Goal: Task Accomplishment & Management: Use online tool/utility

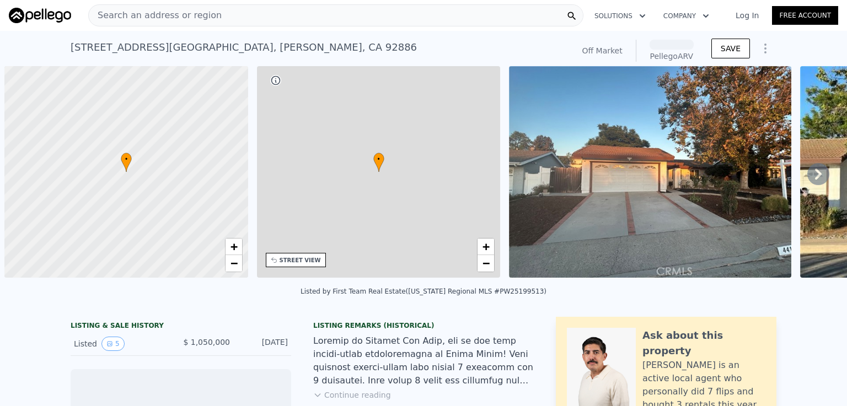
scroll to position [0, 4]
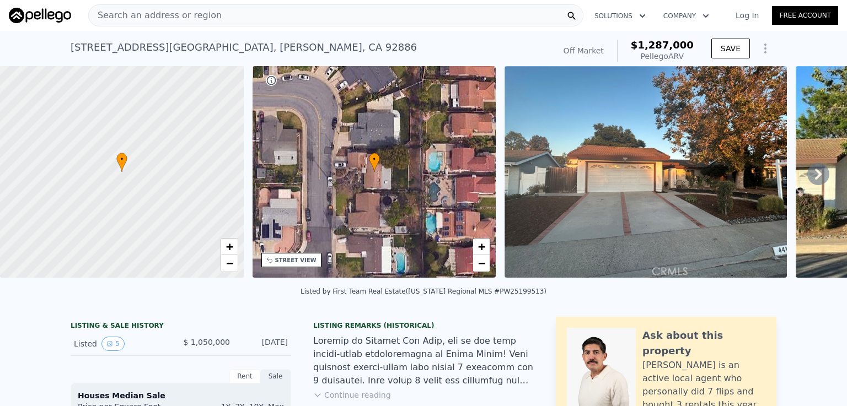
drag, startPoint x: 196, startPoint y: 15, endPoint x: 123, endPoint y: 16, distance: 72.8
click at [123, 16] on span "Search an address or region" at bounding box center [155, 15] width 133 height 13
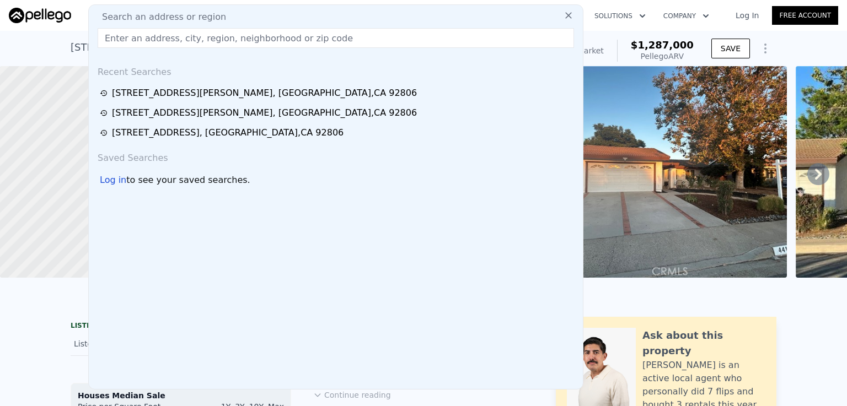
type input "17351 Casa Hermosa Drive, Yorba Linda, CA 92886"
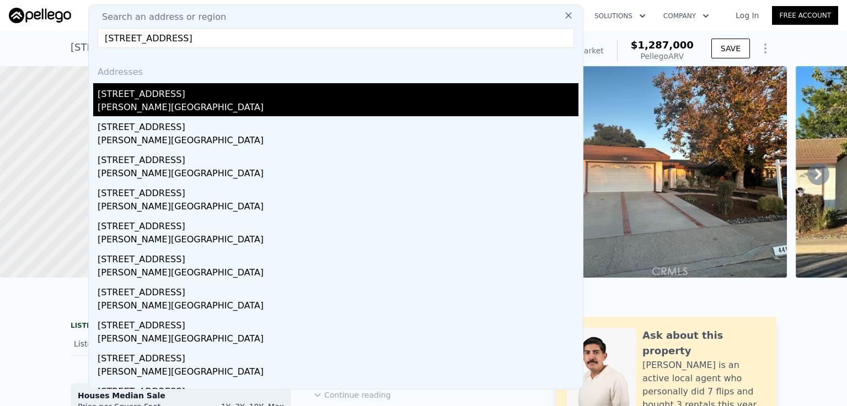
click at [161, 99] on div "17351 Casa Hermosa Dr" at bounding box center [338, 92] width 481 height 18
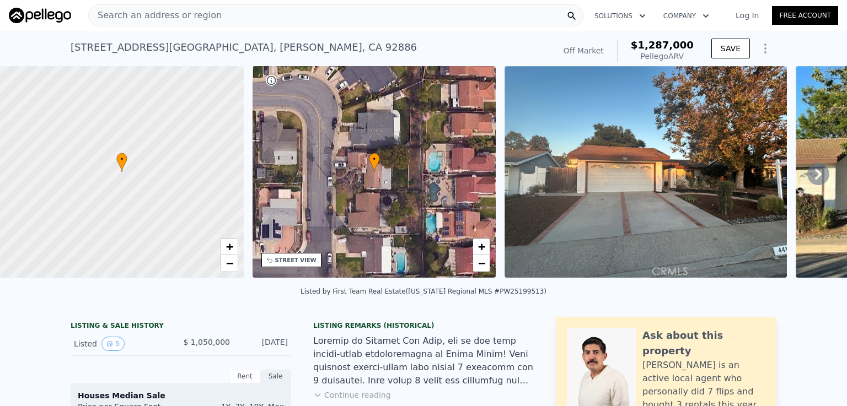
type input "5"
type input "1620"
type input "2325"
type input "7200"
type input "12350"
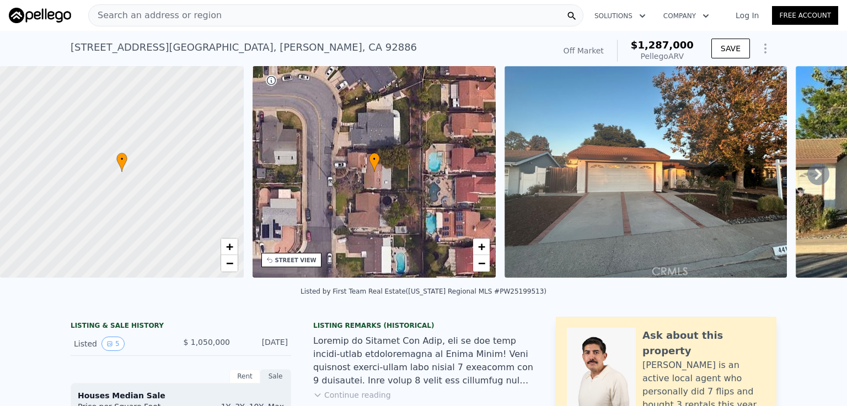
type input "$ 1,483,000"
type input "8"
type input "$ 150,784"
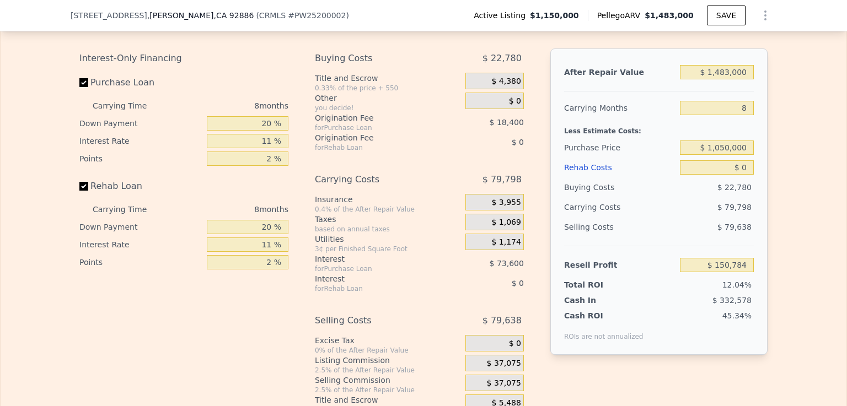
scroll to position [1675, 0]
click at [79, 192] on input "Rehab Loan" at bounding box center [83, 187] width 9 height 9
checkbox input "false"
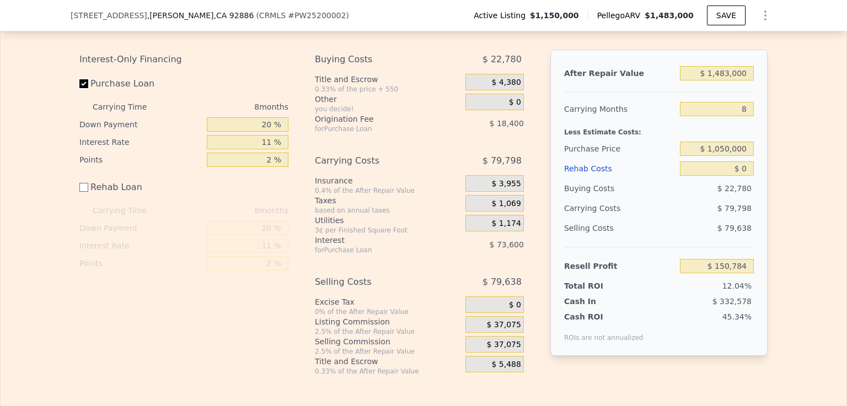
click at [81, 88] on input "Purchase Loan" at bounding box center [83, 83] width 9 height 9
checkbox input "false"
type input "$ 242,784"
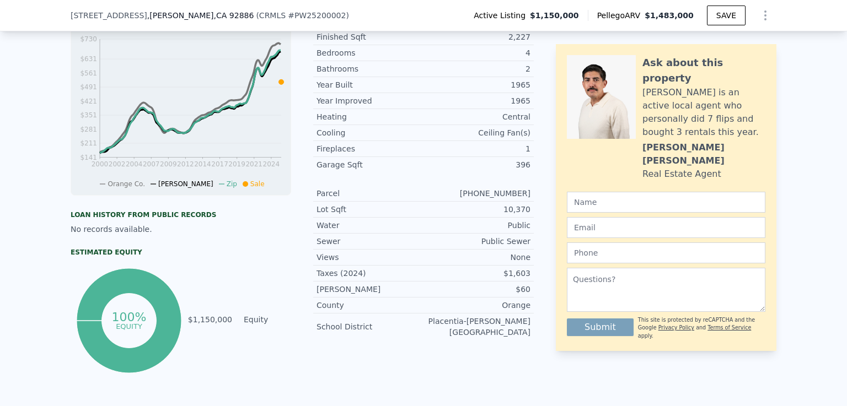
scroll to position [0, 0]
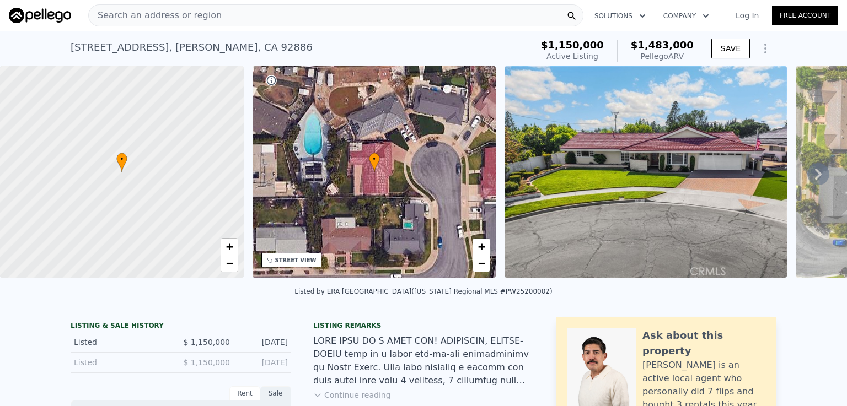
click at [260, 15] on div "Search an address or region" at bounding box center [335, 15] width 495 height 22
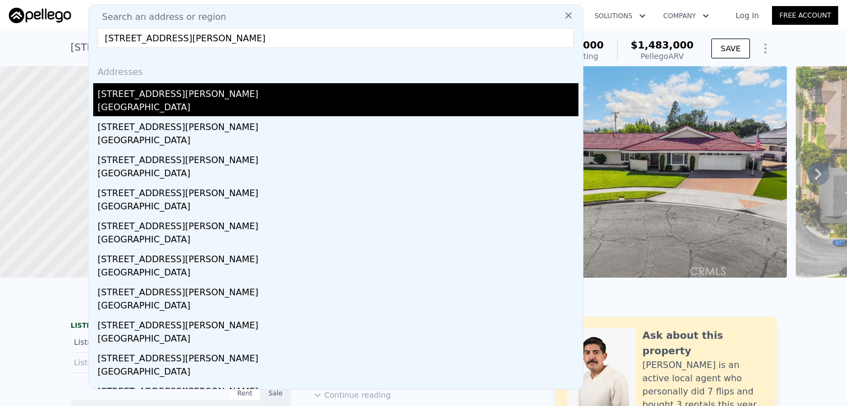
type input "4360 E Addington Dr, Anaheim Hills 92807"
click at [143, 100] on div "4360 E Addington Dr" at bounding box center [338, 92] width 481 height 18
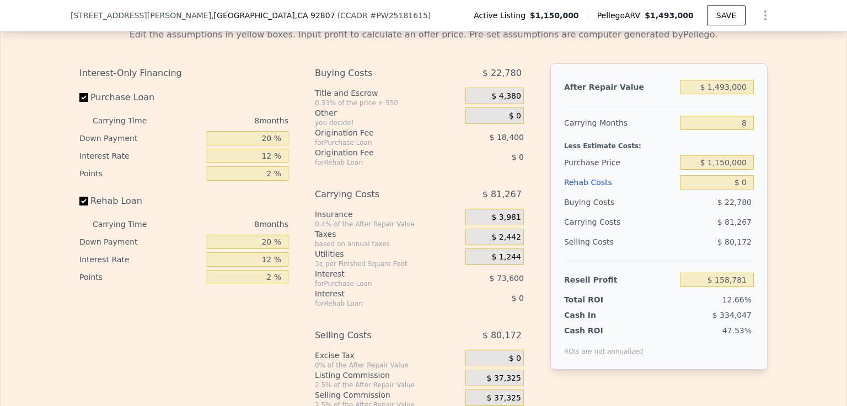
scroll to position [1646, 0]
click at [740, 189] on input "$ 0" at bounding box center [717, 182] width 74 height 14
type input "$ 20"
type input "$ 158,761"
type input "$ 200"
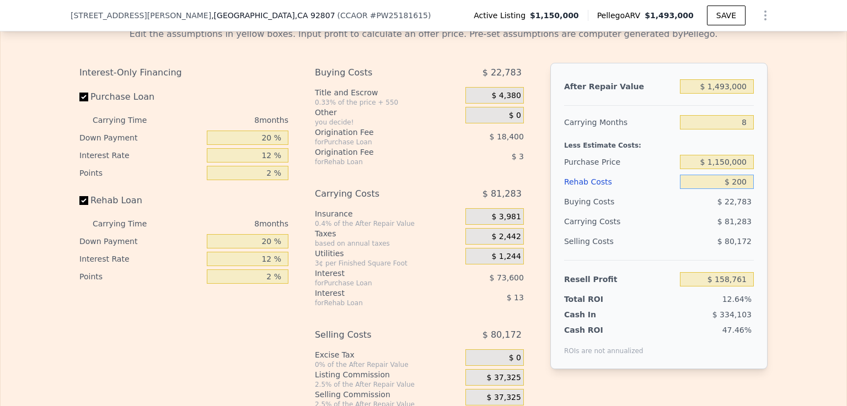
type input "$ 158,562"
type input "$ 2,000"
type input "$ 156,621"
type input "$ 20,000"
type input "$ 137,181"
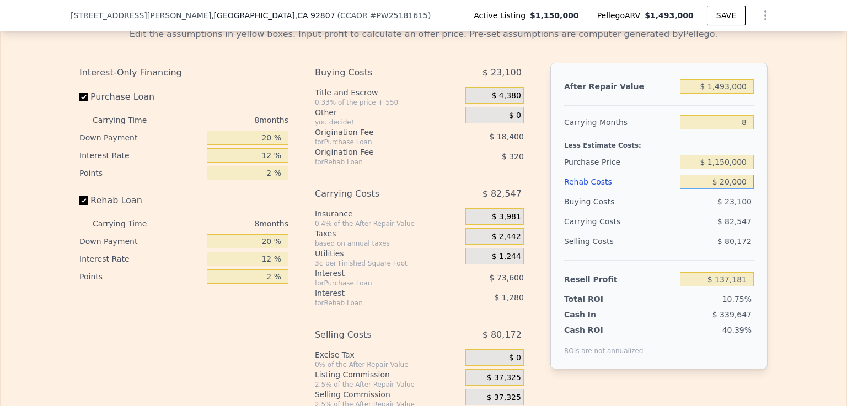
type input "$ 200,000"
type input "-$ 57,219"
type input "$ 200,000"
click at [79, 205] on input "Rehab Loan" at bounding box center [83, 200] width 9 height 9
checkbox input "false"
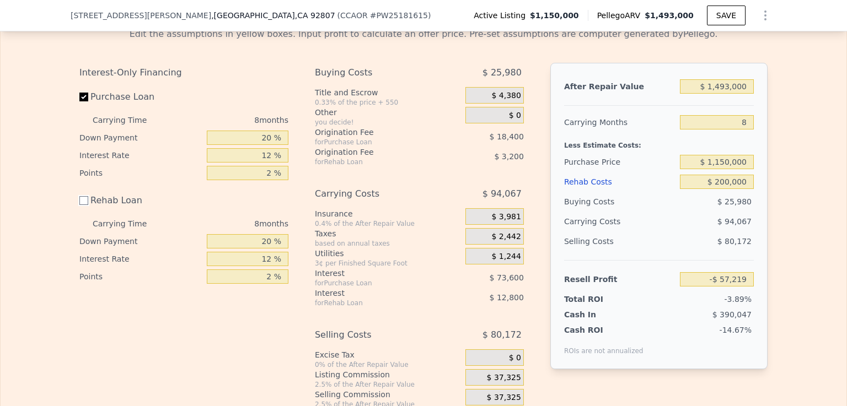
type input "-$ 41,219"
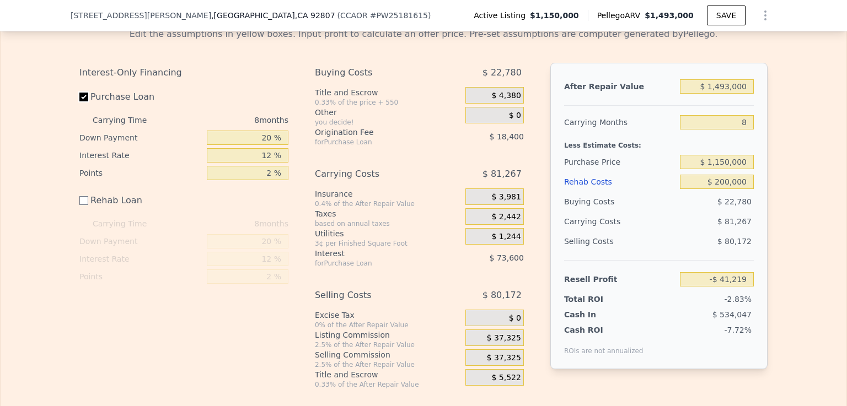
click at [81, 101] on input "Purchase Loan" at bounding box center [83, 97] width 9 height 9
checkbox input "false"
type input "$ 50,781"
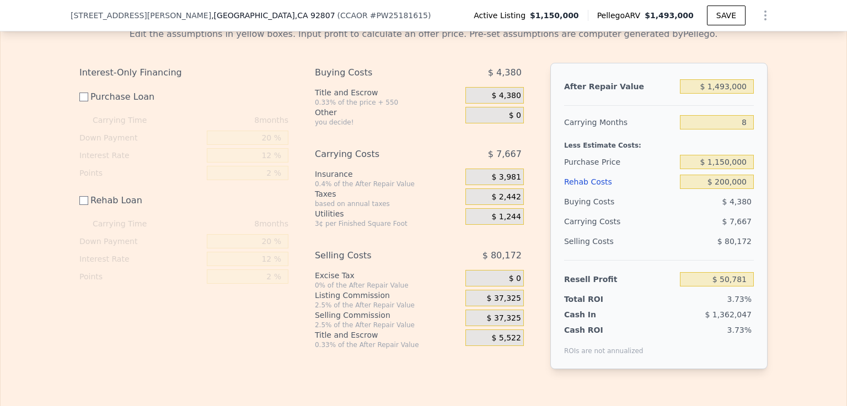
click at [482, 307] on div "$ 37,325" at bounding box center [494, 298] width 58 height 17
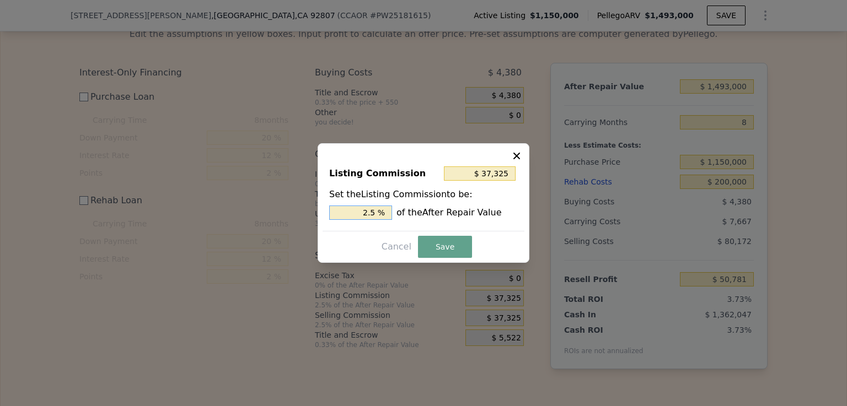
click at [377, 213] on input "2.5 %" at bounding box center [360, 213] width 63 height 14
type input "$ 29,860"
type input "2 %"
type input "$ 0"
type input "0 %"
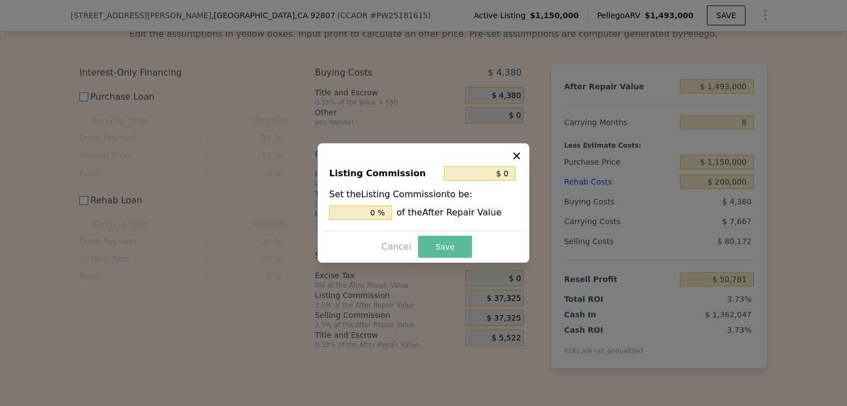
click at [449, 247] on button "Save" at bounding box center [445, 247] width 54 height 22
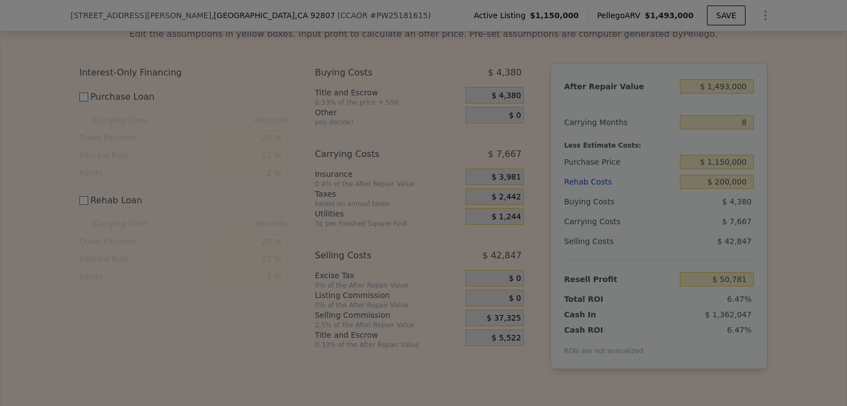
type input "$ 88,106"
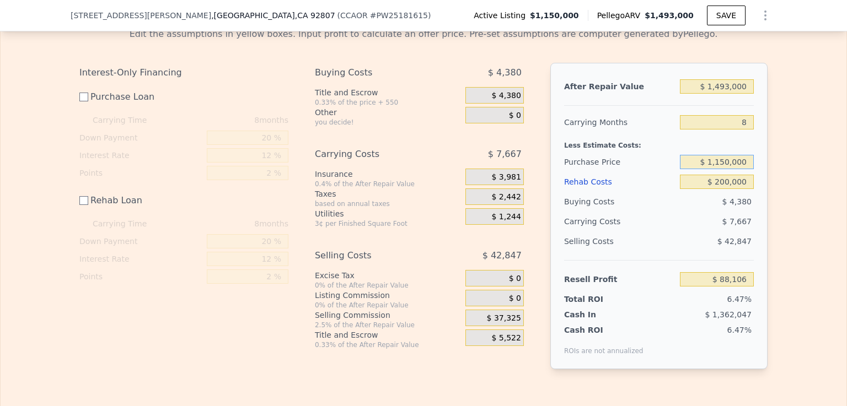
click at [721, 169] on input "$ 1,150,000" at bounding box center [717, 162] width 74 height 14
type input "$ 1,050,000"
click at [695, 189] on input "$ 200,000" at bounding box center [717, 182] width 74 height 14
type input "$ 188,439"
click at [481, 326] on div "$ 37,325" at bounding box center [494, 318] width 58 height 17
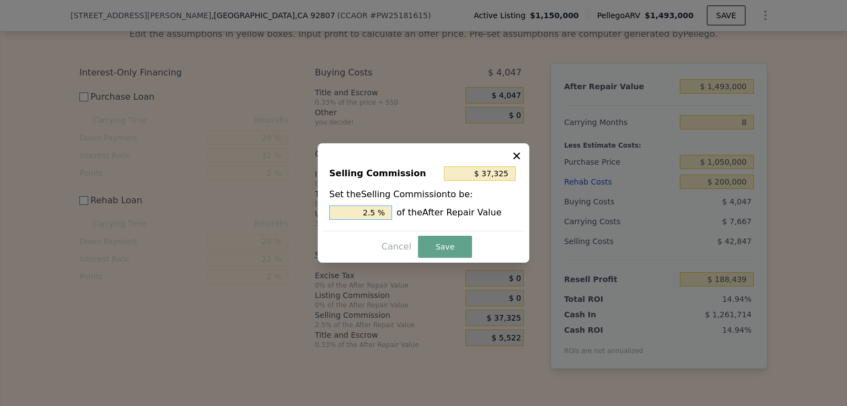
click at [377, 213] on input "2.5 %" at bounding box center [360, 213] width 63 height 14
type input "$ 29,860"
type input "2 %"
type input "$ 0"
type input "0 %"
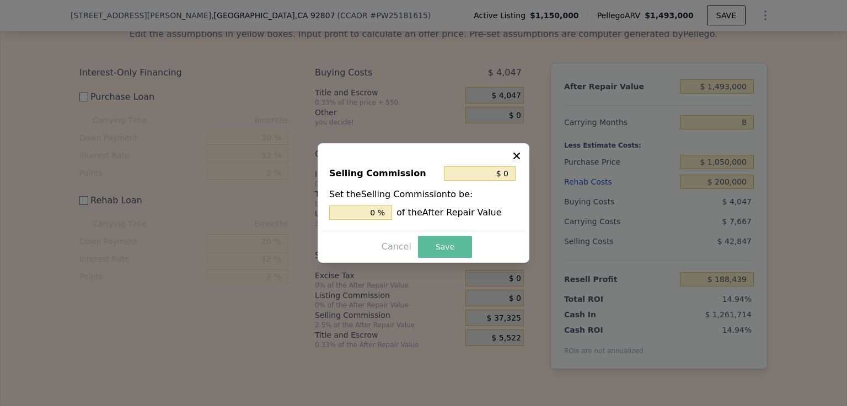
click at [432, 254] on button "Save" at bounding box center [445, 247] width 54 height 22
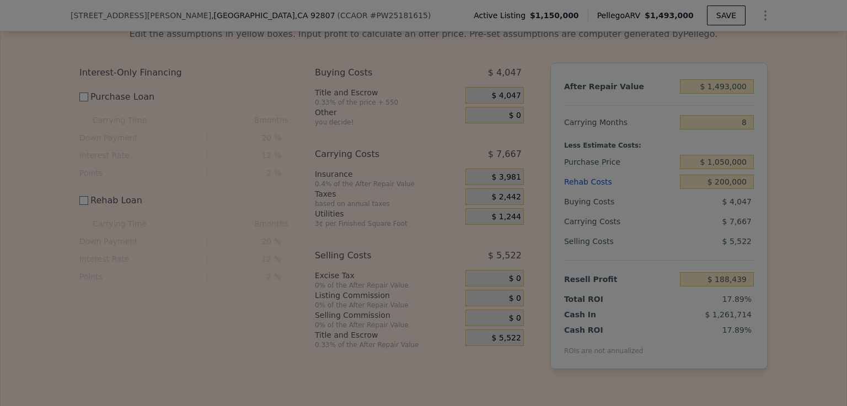
type input "$ 225,764"
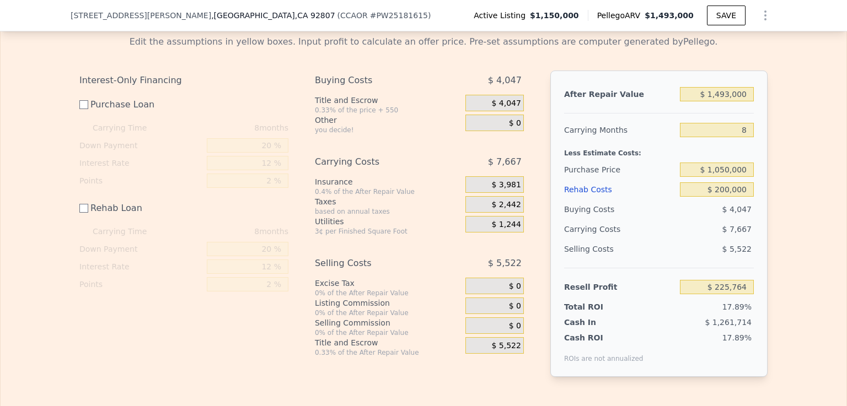
scroll to position [1632, 0]
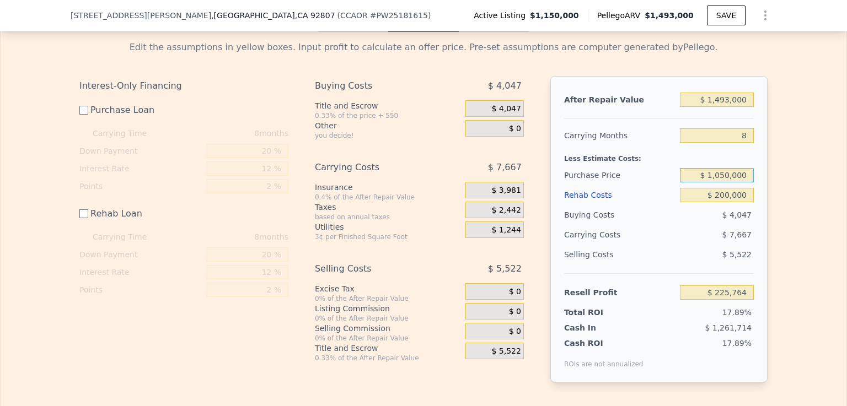
click at [727, 183] on input "$ 1,050,000" at bounding box center [717, 175] width 74 height 14
type input "$ 1,100,000"
click at [698, 202] on input "$ 200,000" at bounding box center [717, 195] width 74 height 14
type input "$ 175,598"
click at [719, 183] on input "$ 1,100,000" at bounding box center [717, 175] width 74 height 14
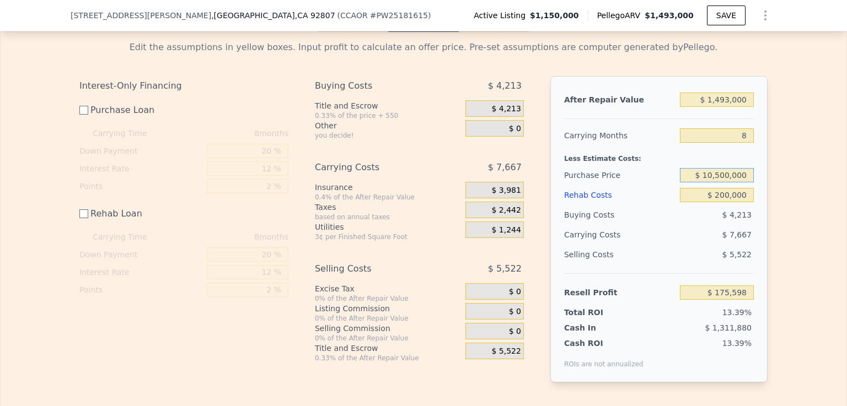
click at [728, 183] on input "$ 10,500,000" at bounding box center [717, 175] width 74 height 14
type input "$ 1,050,000"
click at [697, 202] on input "$ 200,000" at bounding box center [717, 195] width 74 height 14
type input "$ 225,764"
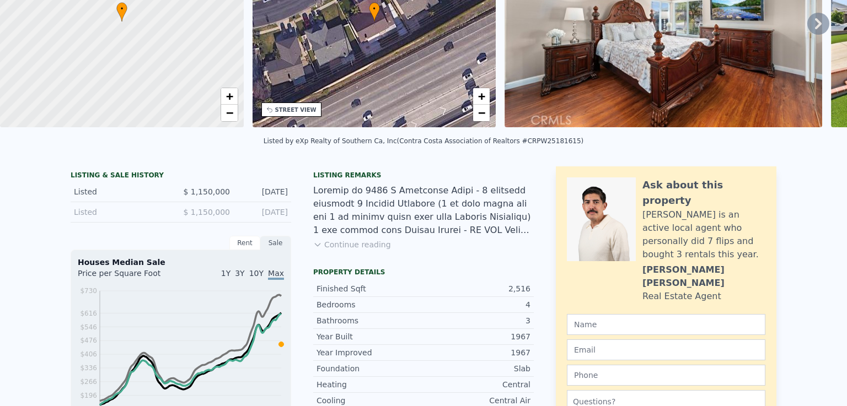
scroll to position [0, 0]
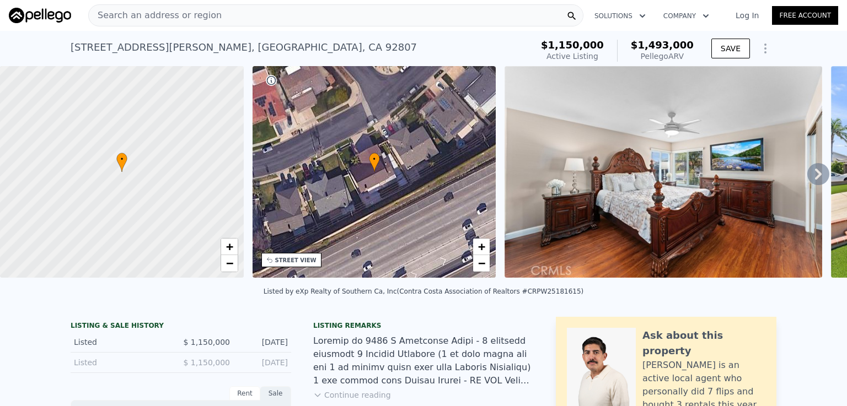
click at [197, 16] on span "Search an address or region" at bounding box center [155, 15] width 133 height 13
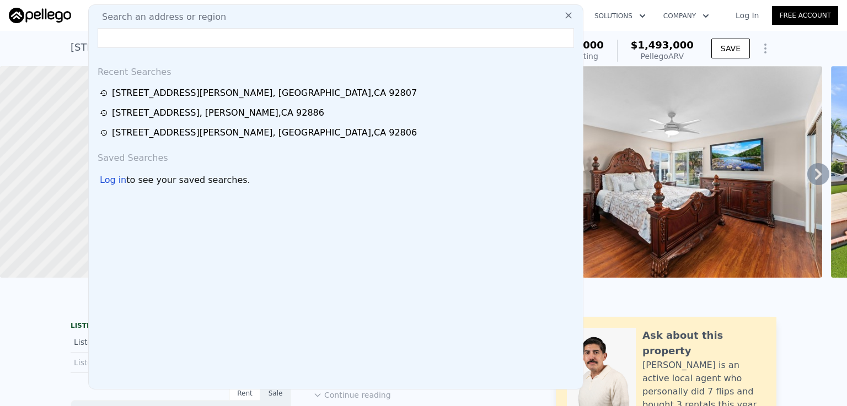
click at [132, 39] on input "text" at bounding box center [336, 38] width 476 height 20
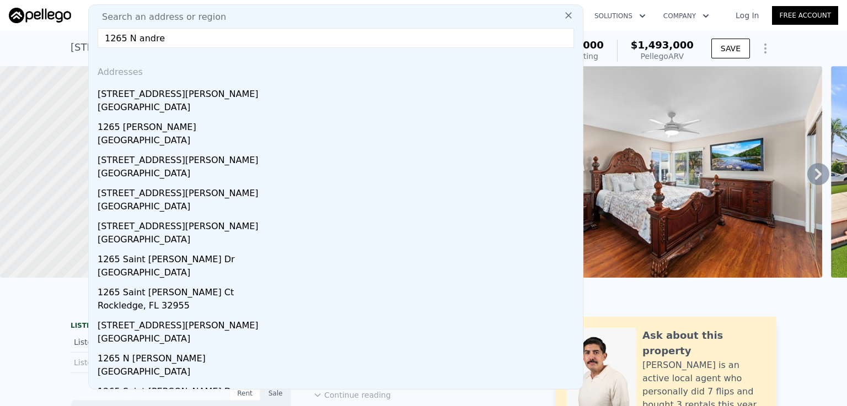
type input "1265 N andrea"
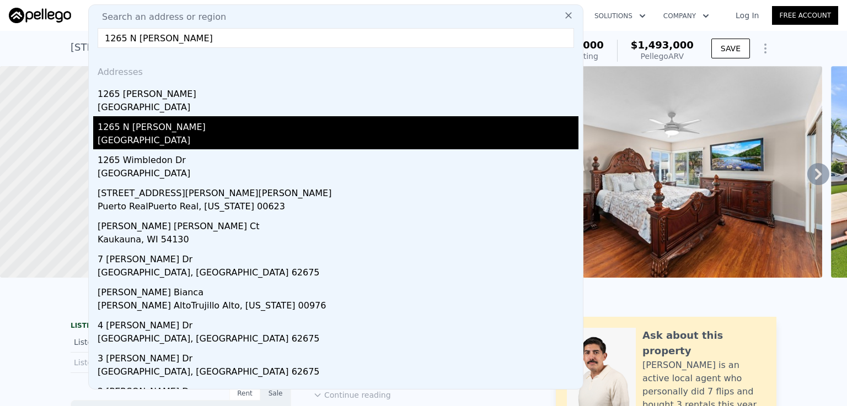
click at [142, 135] on div "Anaheim, CA 92807" at bounding box center [338, 141] width 481 height 15
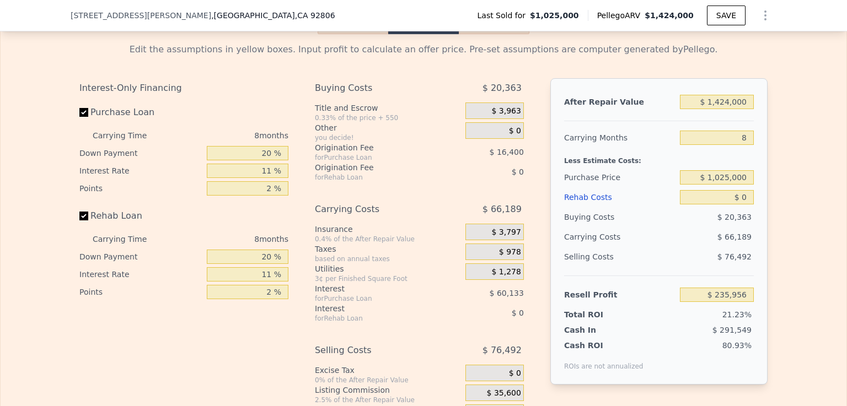
scroll to position [1711, 0]
click at [739, 204] on input "$ 0" at bounding box center [717, 197] width 74 height 14
type input "$ 20"
type input "$ 235,936"
type input "$ 200"
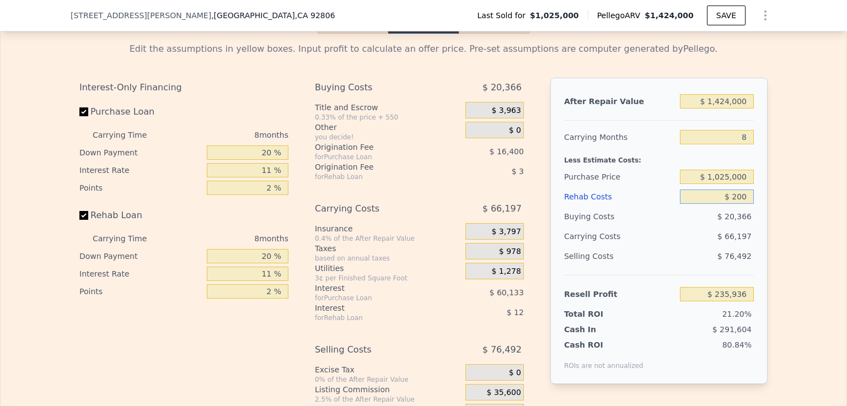
type input "$ 235,745"
type input "$ 2,000"
type input "$ 233,804"
type input "$ 20,000"
type input "$ 214,460"
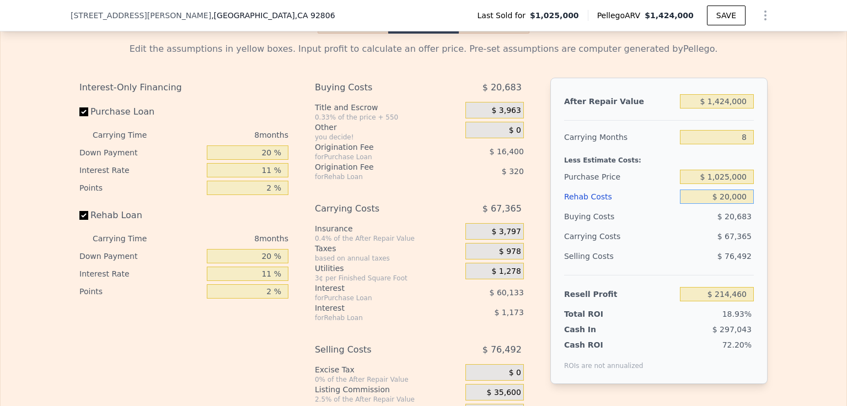
type input "$ 200,000"
type input "$ 21,020"
type input "$ 200,000"
click at [685, 302] on input "$ 21,020" at bounding box center [717, 294] width 74 height 14
click at [83, 220] on input "Rehab Loan" at bounding box center [83, 215] width 9 height 9
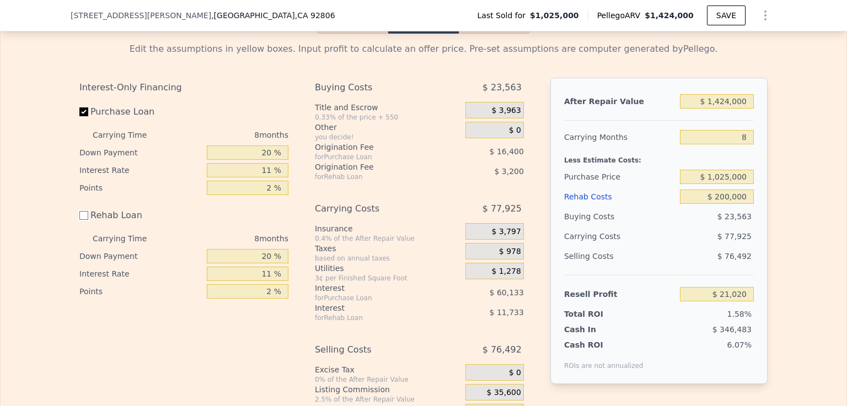
checkbox input "false"
type input "$ 35,956"
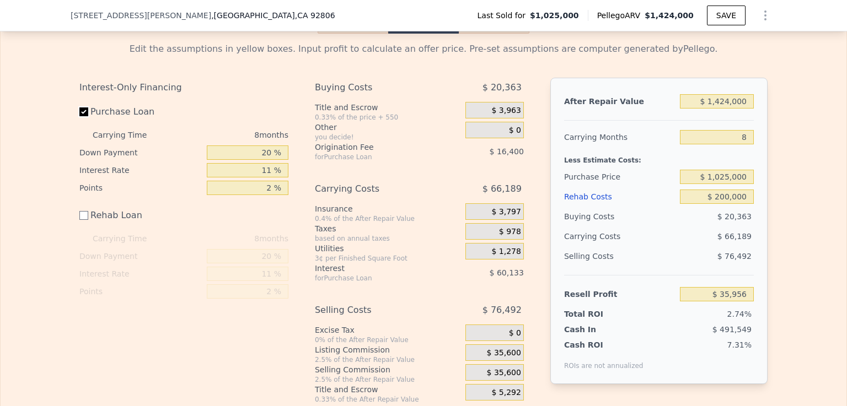
click at [79, 116] on input "Purchase Loan" at bounding box center [83, 112] width 9 height 9
checkbox input "false"
type input "$ 112,492"
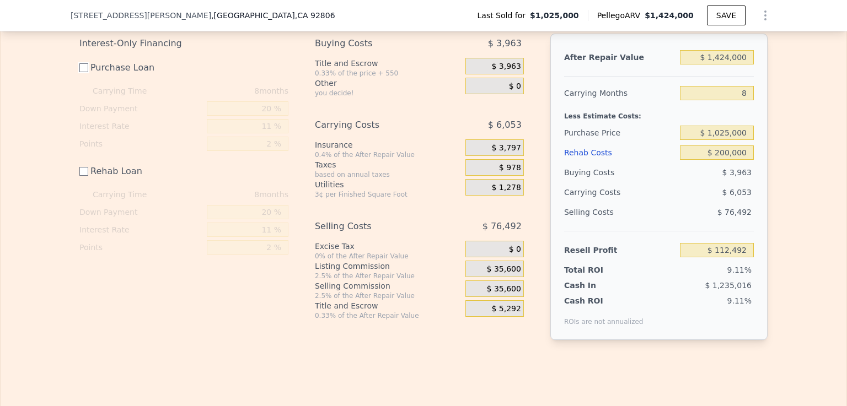
scroll to position [1718, 0]
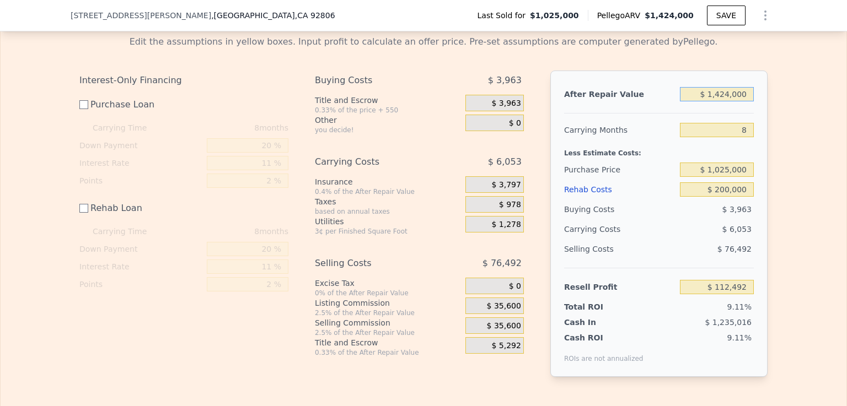
click at [720, 101] on input "$ 1,424,000" at bounding box center [717, 94] width 74 height 14
type input "$ 124,000"
type input "-$ 1,114,713"
type input "$ 1,524,000"
type input "$ 206,892"
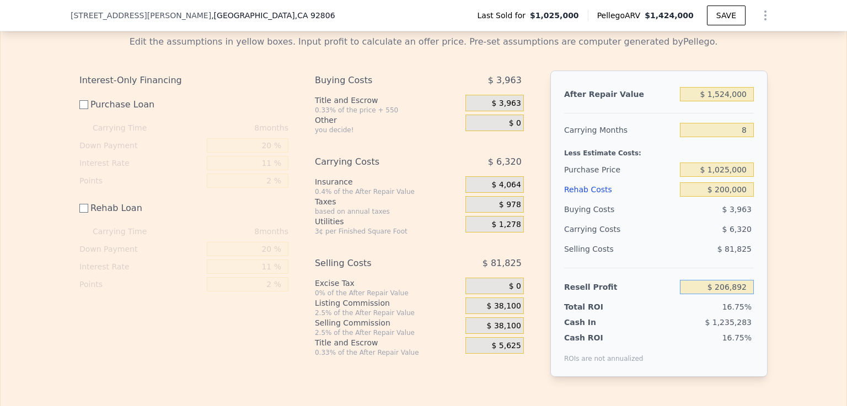
click at [693, 294] on input "$ 206,892" at bounding box center [717, 287] width 74 height 14
click at [729, 101] on input "$ 1,524,000" at bounding box center [717, 94] width 74 height 14
type input "$ 152,000"
type input "-$ 1,088,280"
type input "$ 15,000"
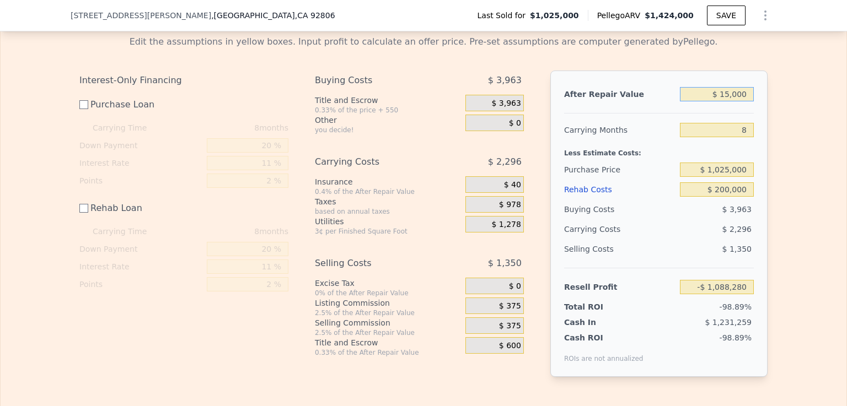
type input "-$ 1,217,609"
type input "$ 150,000"
type input "-$ 1,090,169"
type input "$ 1,500,000"
type input "$ 184,236"
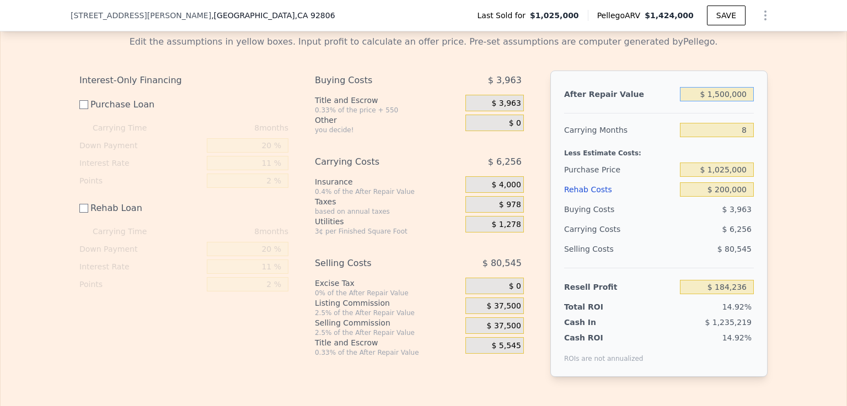
type input "$ 1,500,000"
click at [696, 294] on input "$ 184,236" at bounding box center [717, 287] width 74 height 14
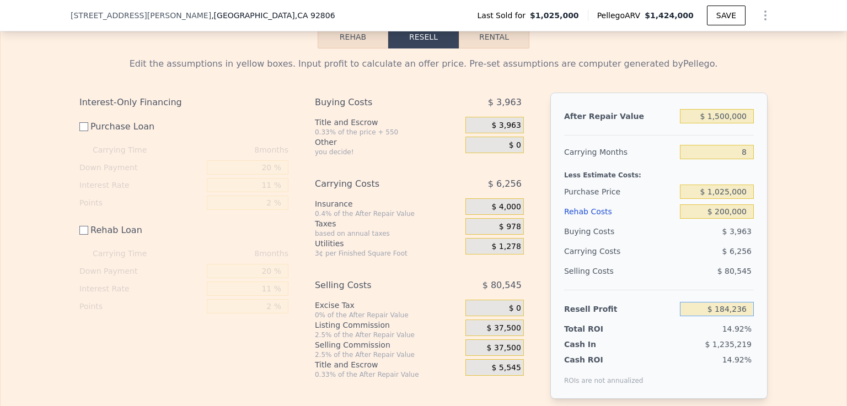
scroll to position [1689, 0]
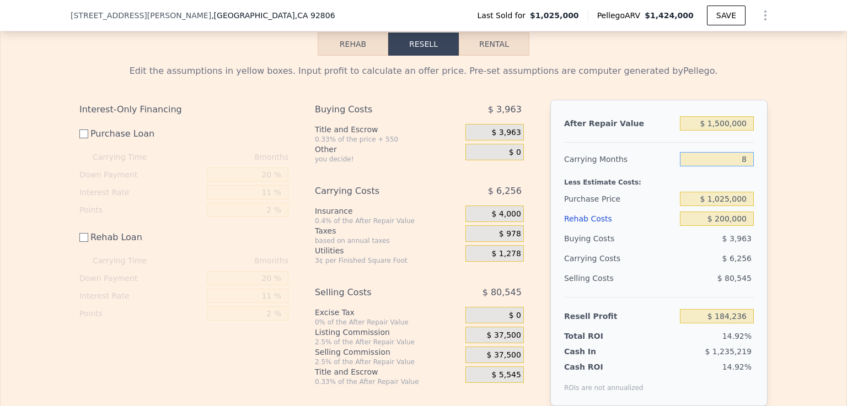
click at [743, 167] on input "8" at bounding box center [717, 159] width 74 height 14
type input "4"
type input "$ 187,364"
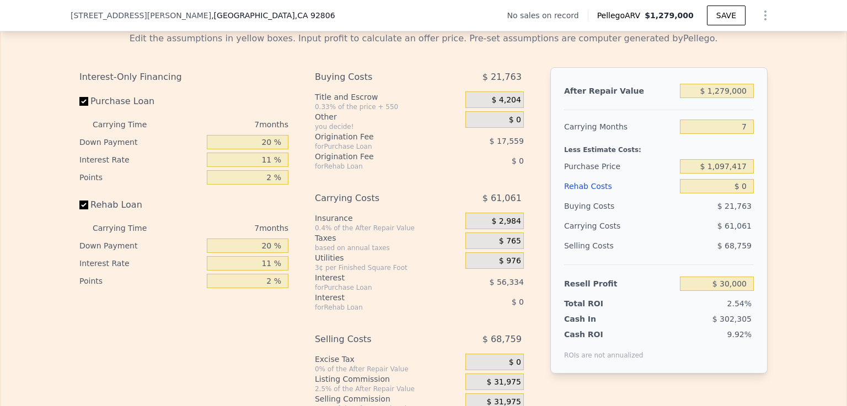
scroll to position [1591, 0]
click at [738, 193] on input "$ 0" at bounding box center [717, 186] width 74 height 14
type input "$ 20"
type input "$ 29,980"
type input "$ 20,000"
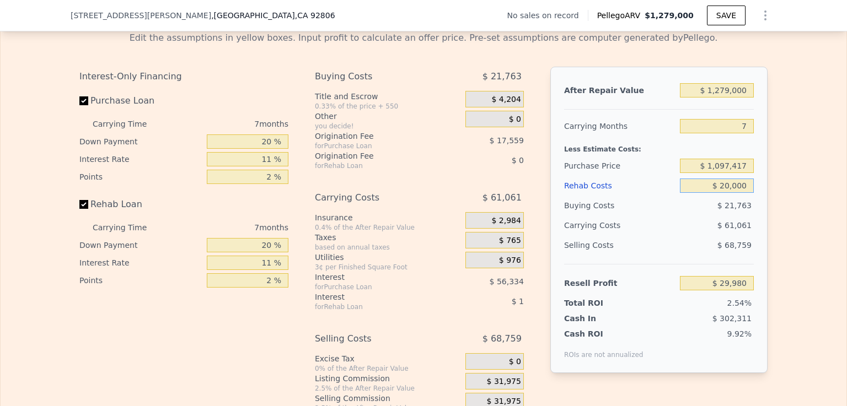
type input "$ 8,651"
type input "$ 200,000"
type input "-$ 183,469"
type input "$ 200,000"
click at [79, 209] on input "Rehab Loan" at bounding box center [83, 204] width 9 height 9
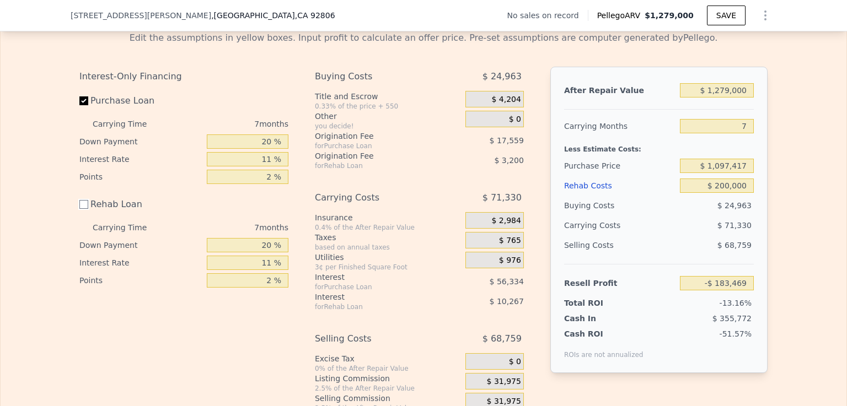
checkbox input "false"
type input "-$ 170,000"
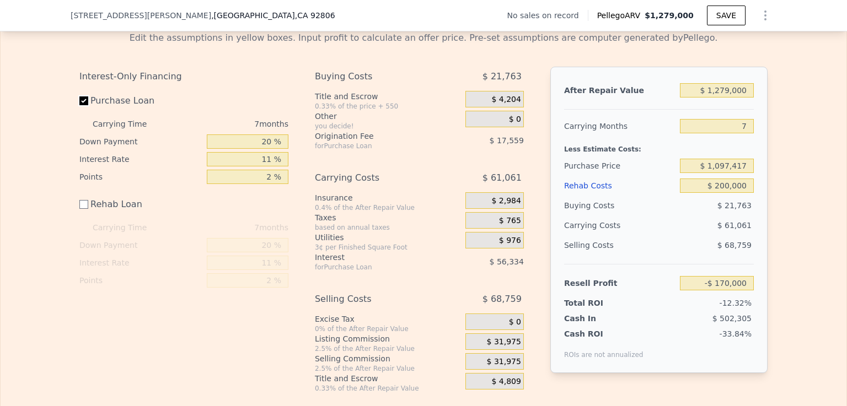
click at [79, 105] on input "Purchase Loan" at bounding box center [83, 101] width 9 height 9
checkbox input "false"
type input "-$ 96,105"
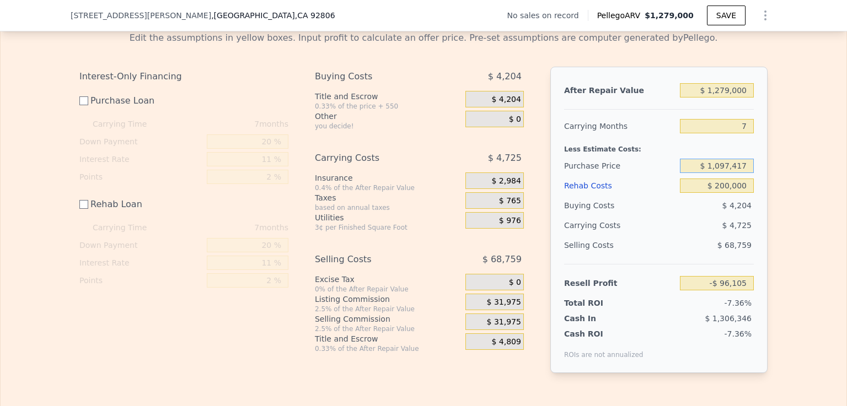
click at [747, 173] on input "$ 1,097,417" at bounding box center [717, 166] width 74 height 14
type input "$ 1"
type input "$ 959,000"
click at [698, 193] on input "$ 200,000" at bounding box center [717, 186] width 74 height 14
type input "$ 42,773"
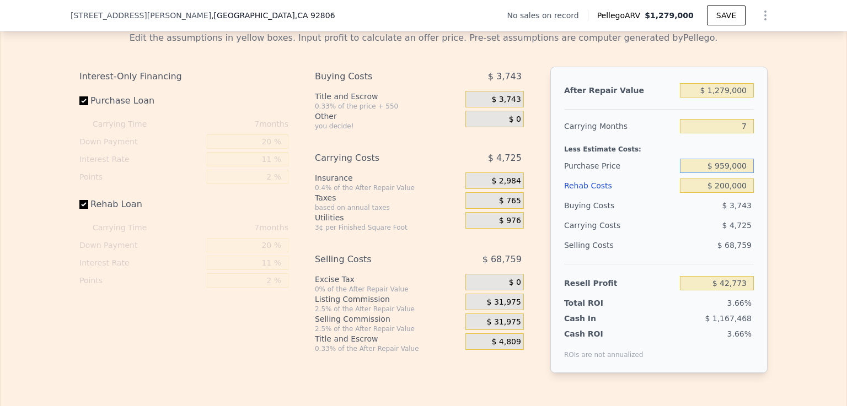
click at [729, 173] on input "$ 959,000" at bounding box center [717, 166] width 74 height 14
checkbox input "true"
type input "$ 0"
type input "$ 30,000"
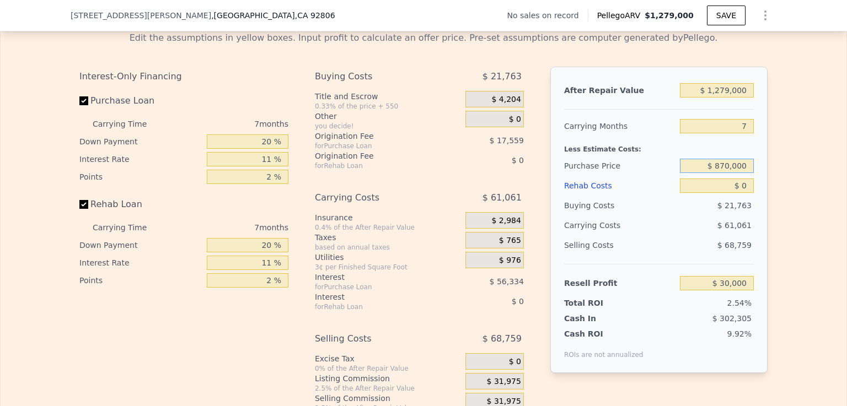
type input "$ 870,000"
click at [730, 193] on input "$ 0" at bounding box center [717, 186] width 74 height 14
type input "$ 273,489"
type input "$ 20"
type input "$ 273,469"
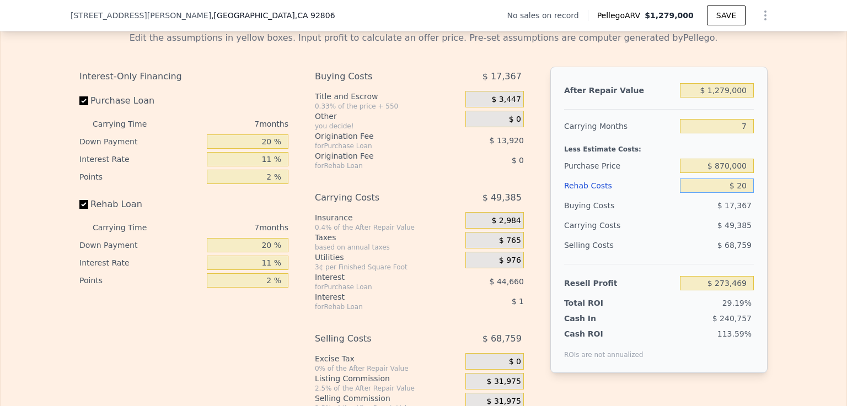
type input "$ 200"
type input "$ 273,279"
type input "$ 2,000"
type input "$ 271,352"
type input "$ 20,000"
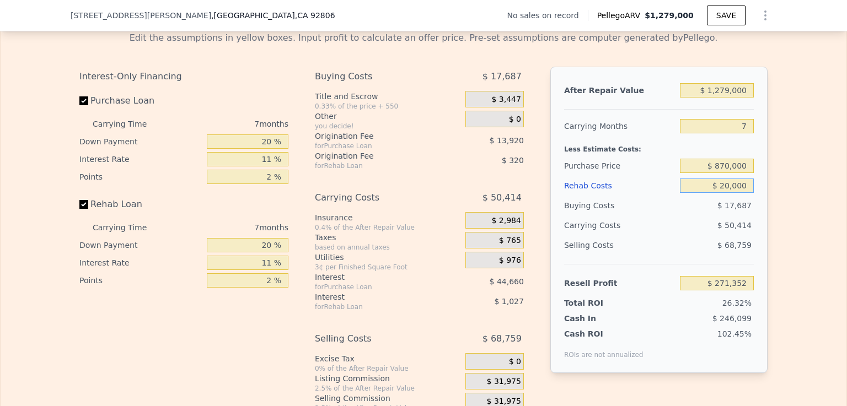
type input "$ 252,140"
type input "$ 200,000"
type input "$ 60,020"
click at [683, 193] on input "$ 200,000" at bounding box center [717, 186] width 74 height 14
type input "$ 200,000"
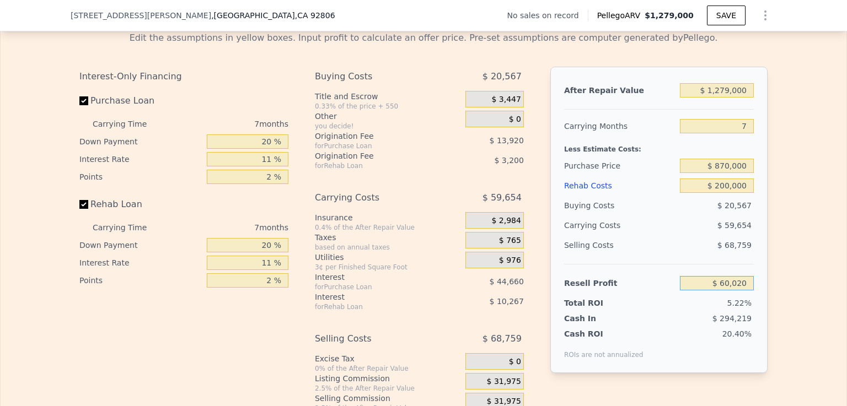
click at [702, 291] on input "$ 60,020" at bounding box center [717, 283] width 74 height 14
click at [79, 209] on input "Rehab Loan" at bounding box center [83, 204] width 9 height 9
checkbox input "false"
type input "$ 73,489"
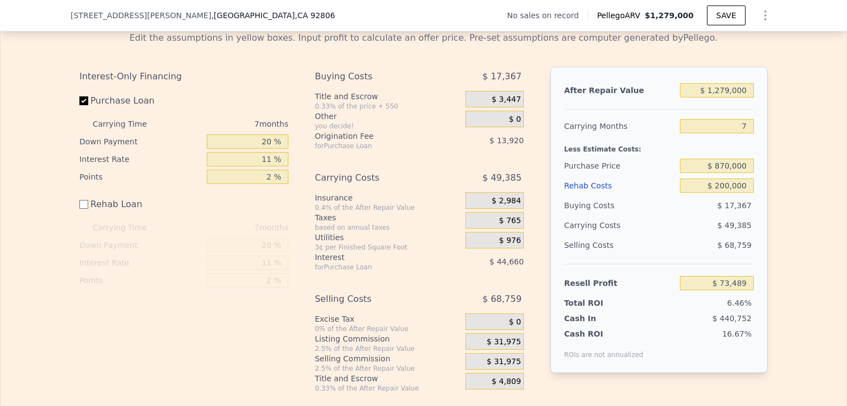
click at [81, 111] on label "Purchase Loan" at bounding box center [140, 101] width 123 height 20
click at [81, 105] on input "Purchase Loan" at bounding box center [83, 101] width 9 height 9
checkbox input "false"
type input "$ 132,069"
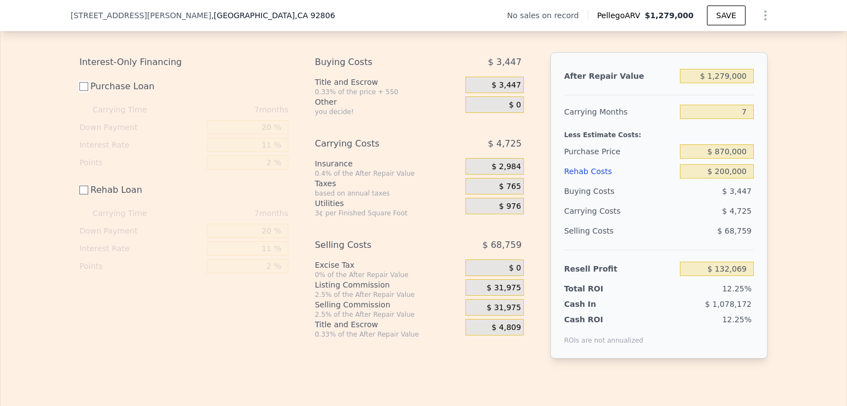
scroll to position [1620, 0]
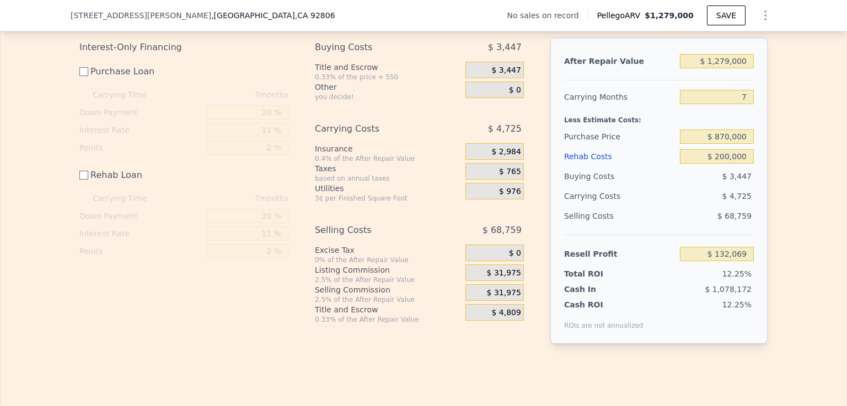
click at [474, 281] on div "$ 31,975" at bounding box center [494, 273] width 58 height 17
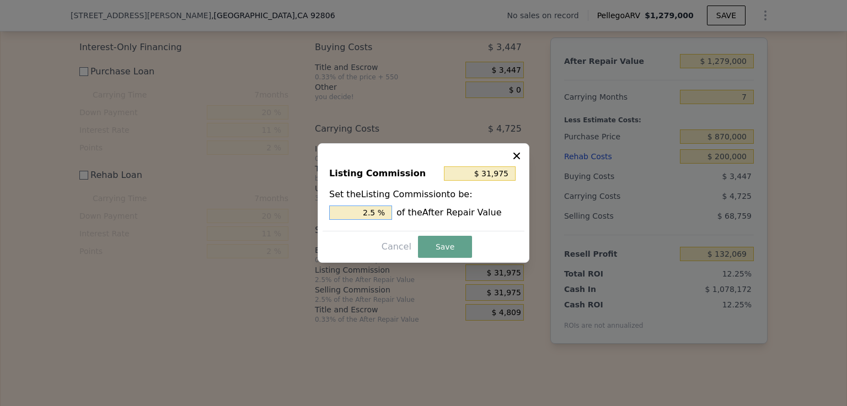
click at [379, 210] on input "2.5 %" at bounding box center [360, 213] width 63 height 14
type input "$ 25,580"
type input "2 %"
type input "$ 0"
type input "0 %"
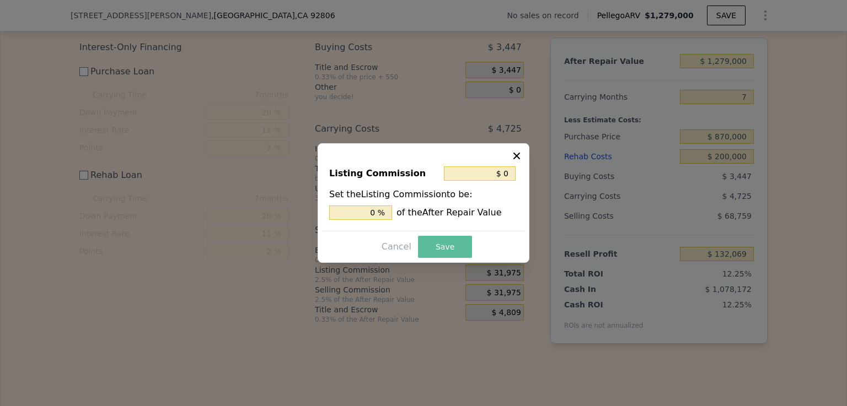
click at [446, 253] on button "Save" at bounding box center [445, 247] width 54 height 22
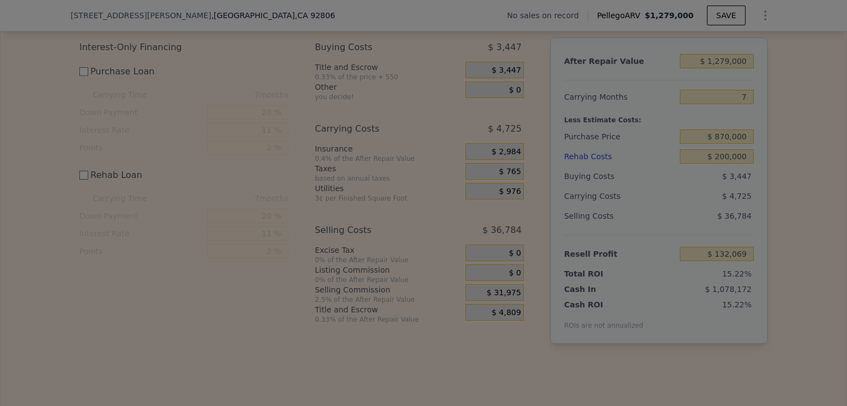
type input "$ 164,044"
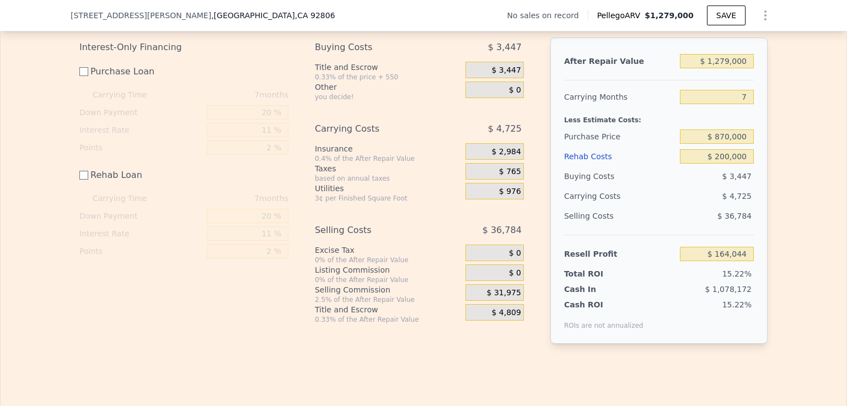
click at [807, 199] on div "Edit the assumptions in yellow boxes. Input profit to calculate an offer price.…" at bounding box center [424, 177] width 846 height 368
